Goal: Find specific page/section: Find specific page/section

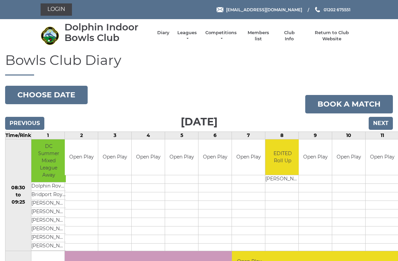
click at [262, 36] on link "Members list" at bounding box center [258, 36] width 28 height 12
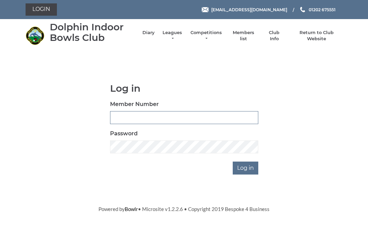
click at [128, 120] on input "Member Number" at bounding box center [184, 117] width 148 height 13
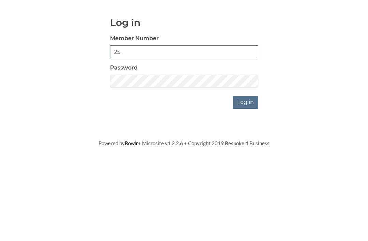
type input "2"
type input "2656"
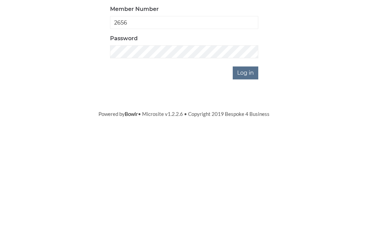
click at [248, 162] on input "Log in" at bounding box center [246, 168] width 26 height 13
click at [249, 184] on input "Log in" at bounding box center [246, 190] width 26 height 13
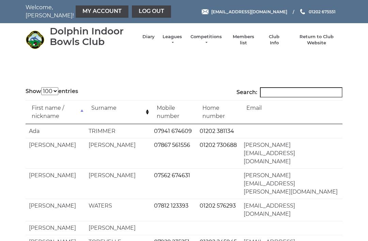
select select "100"
click at [279, 94] on input "Search:" at bounding box center [301, 92] width 83 height 10
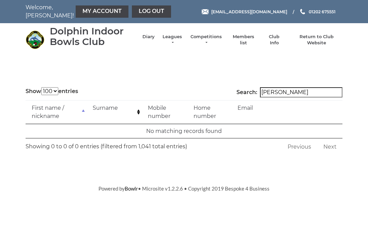
click at [303, 94] on input "Hanham" at bounding box center [301, 92] width 83 height 10
click at [302, 94] on input "Hanam" at bounding box center [301, 92] width 83 height 10
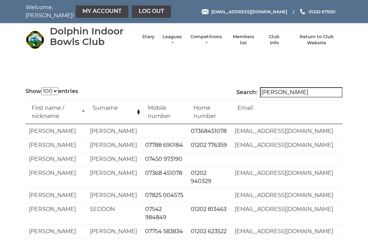
click at [291, 92] on input "Han" at bounding box center [301, 92] width 83 height 10
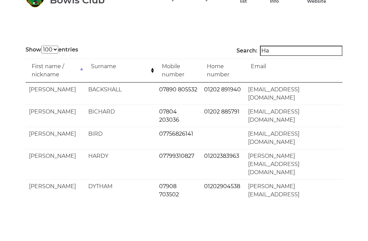
type input "H"
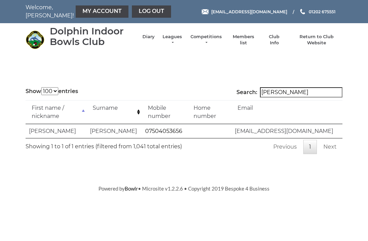
type input "Dorey"
click at [132, 14] on link "Log out" at bounding box center [151, 11] width 39 height 12
